Goal: Task Accomplishment & Management: Manage account settings

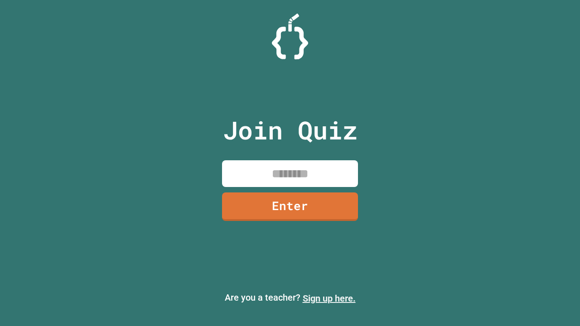
click at [329, 299] on link "Sign up here." at bounding box center [329, 298] width 53 height 11
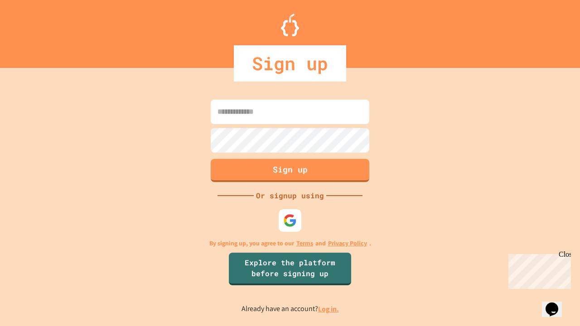
click at [329, 309] on link "Log in." at bounding box center [328, 310] width 21 height 10
